Goal: Complete application form

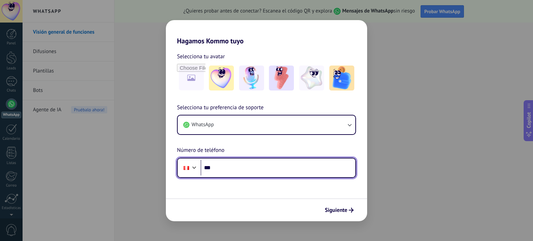
click at [291, 175] on input "***" at bounding box center [278, 168] width 155 height 16
type input "**********"
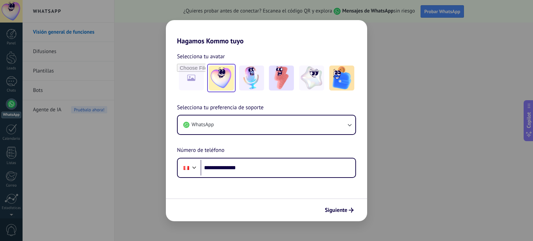
click at [220, 86] on img at bounding box center [221, 78] width 25 height 25
click at [344, 212] on span "Siguiente" at bounding box center [336, 210] width 23 height 5
